Goal: Information Seeking & Learning: Learn about a topic

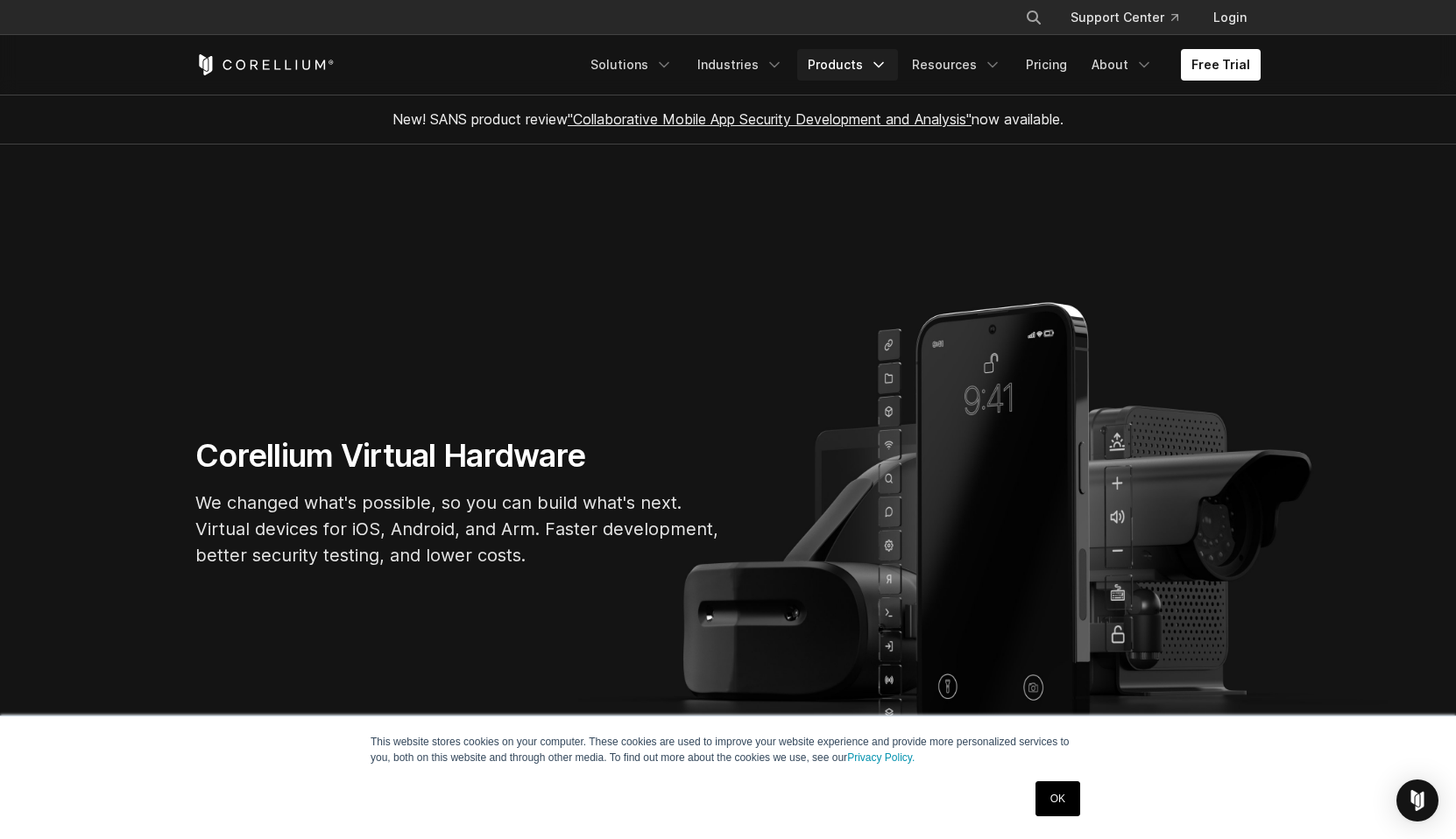
click at [865, 61] on link "Products" at bounding box center [848, 65] width 100 height 32
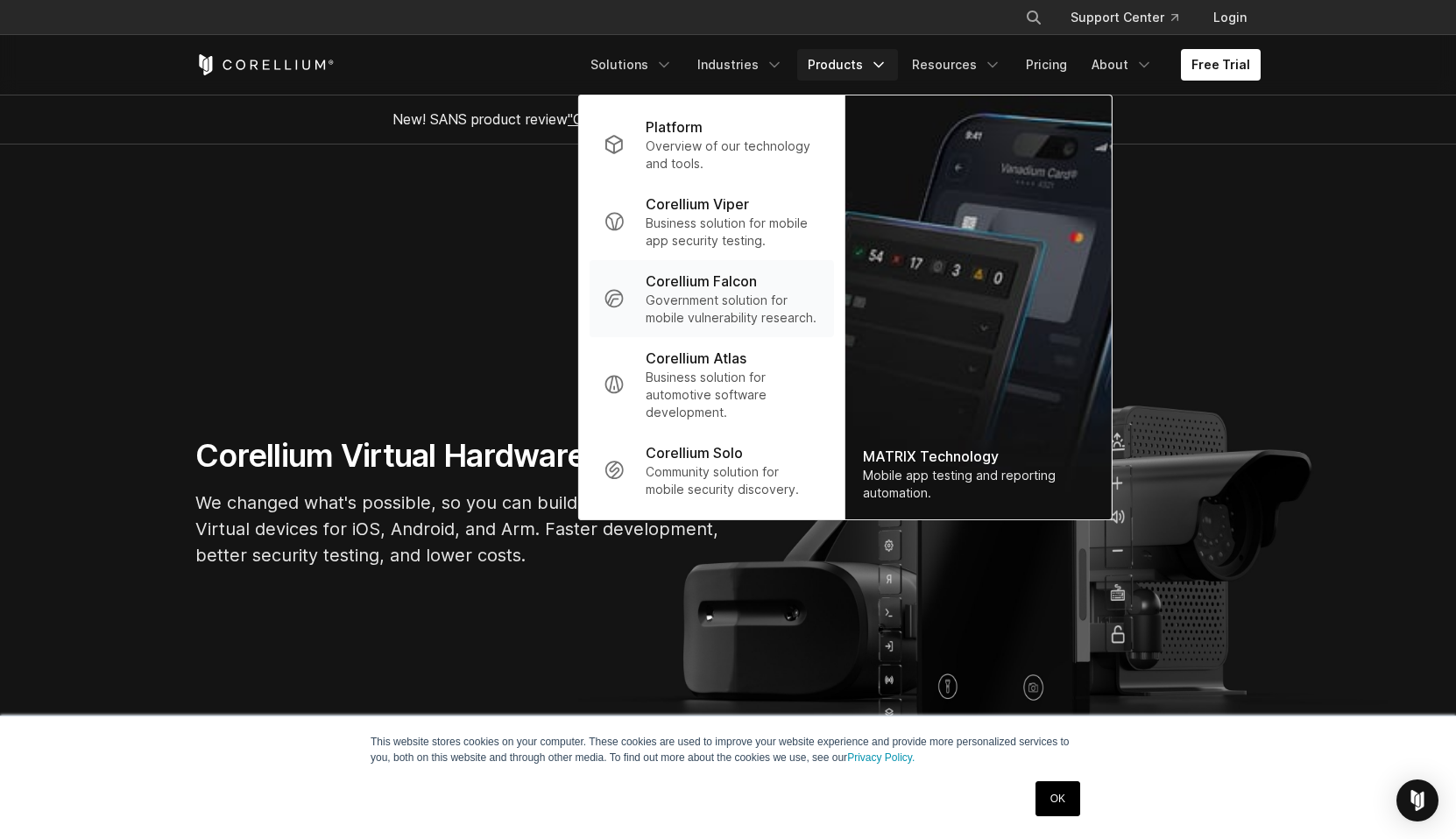
scroll to position [3, 0]
click at [1105, 64] on link "About" at bounding box center [1122, 65] width 83 height 32
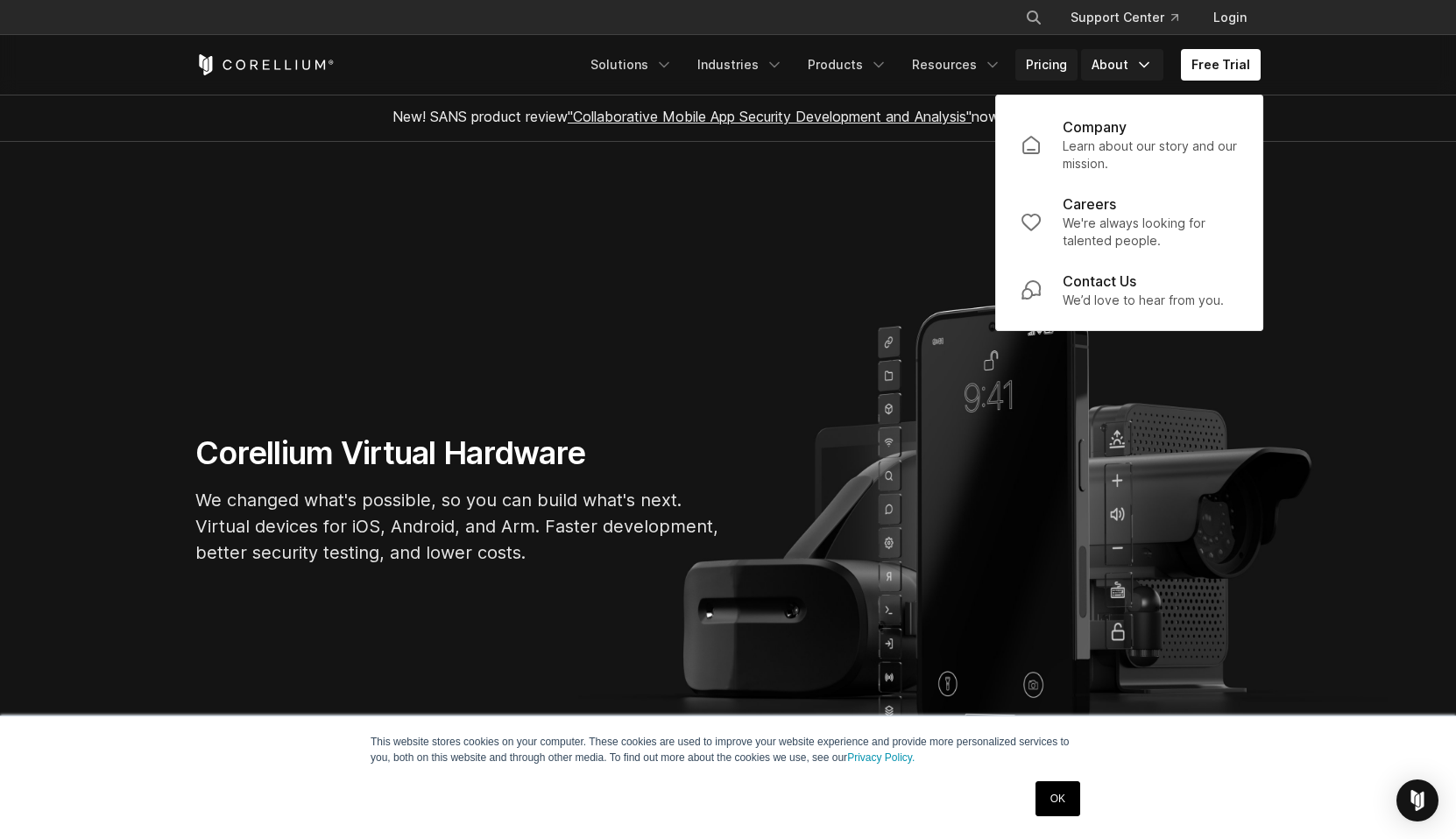
click at [1062, 66] on link "Pricing" at bounding box center [1046, 65] width 63 height 32
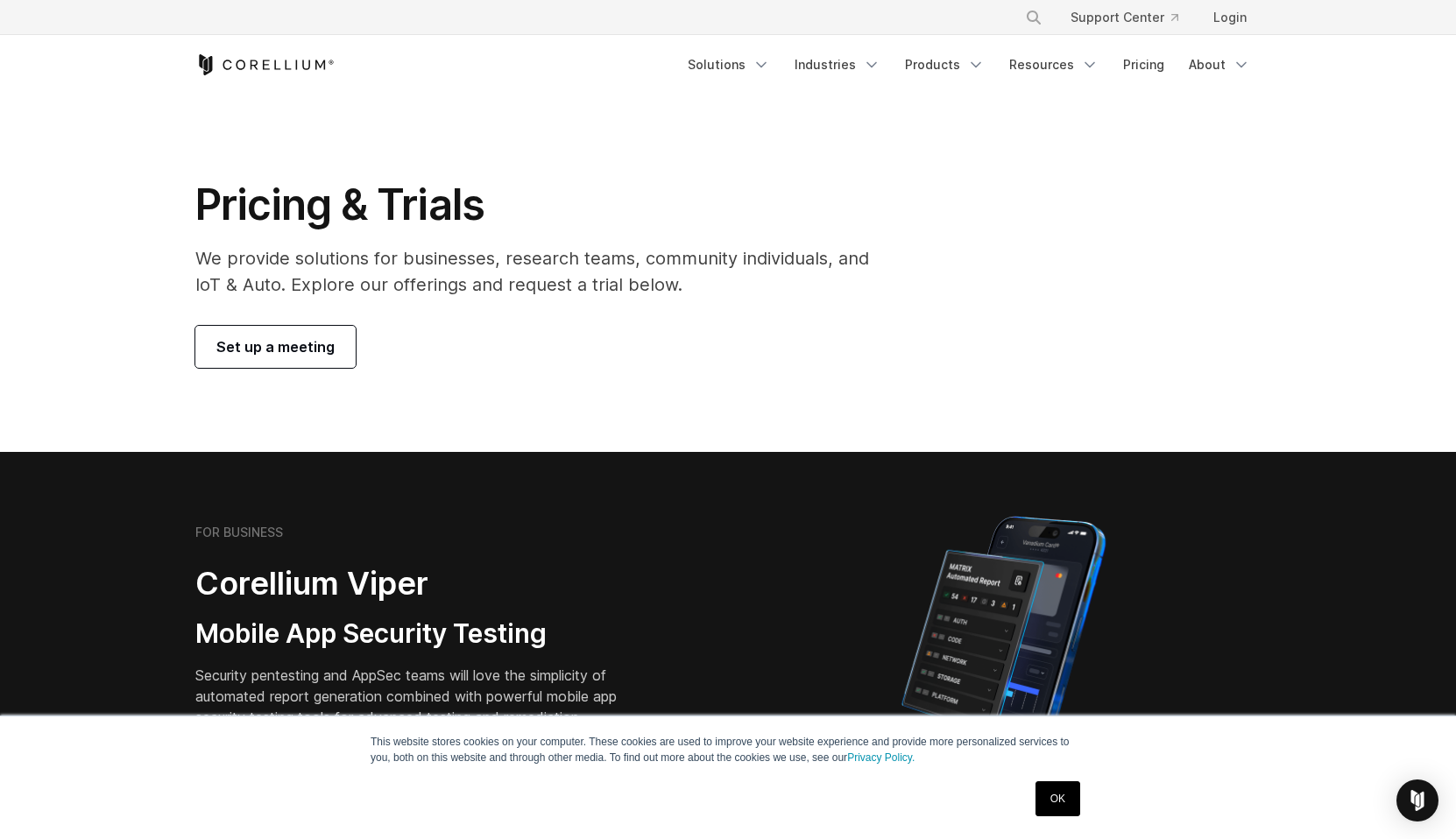
click at [630, 182] on h1 "Pricing & Trials" at bounding box center [544, 205] width 698 height 53
